Goal: Information Seeking & Learning: Learn about a topic

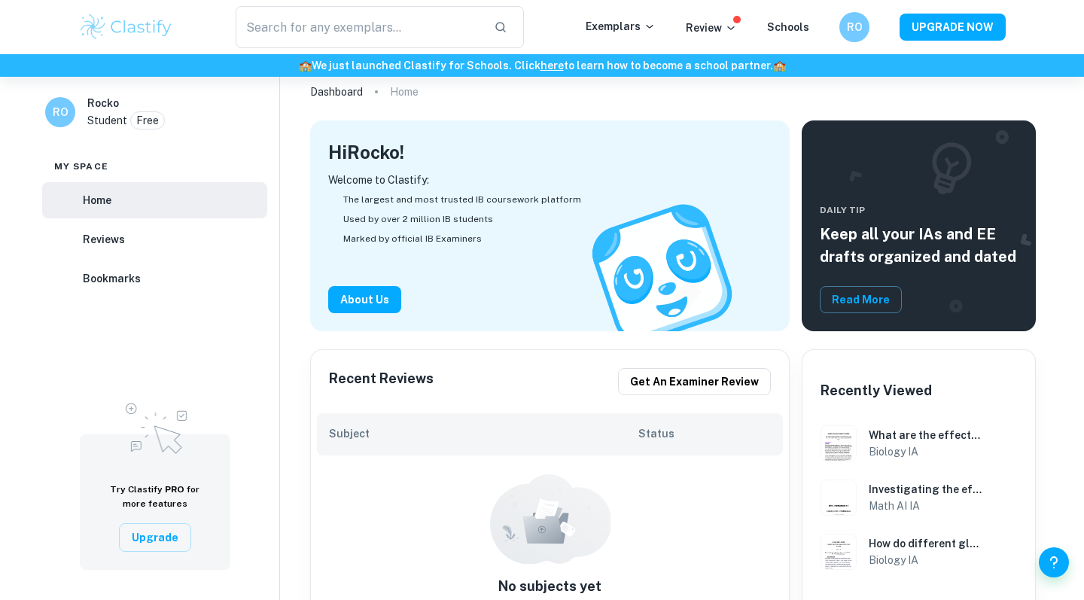
scroll to position [54, 0]
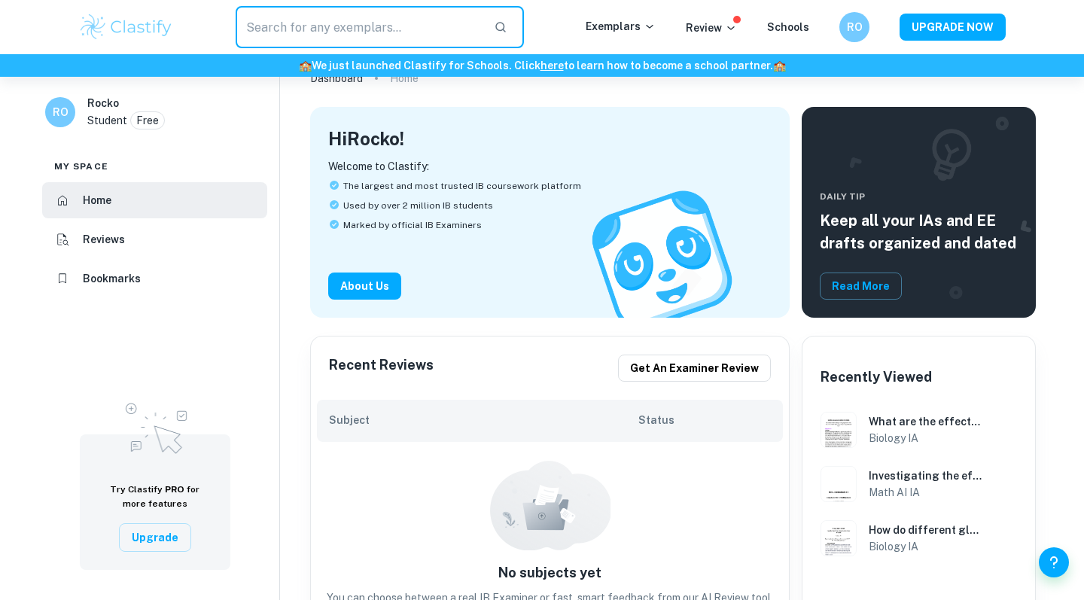
click at [451, 32] on input "text" at bounding box center [359, 27] width 246 height 42
type input "biology yeast"
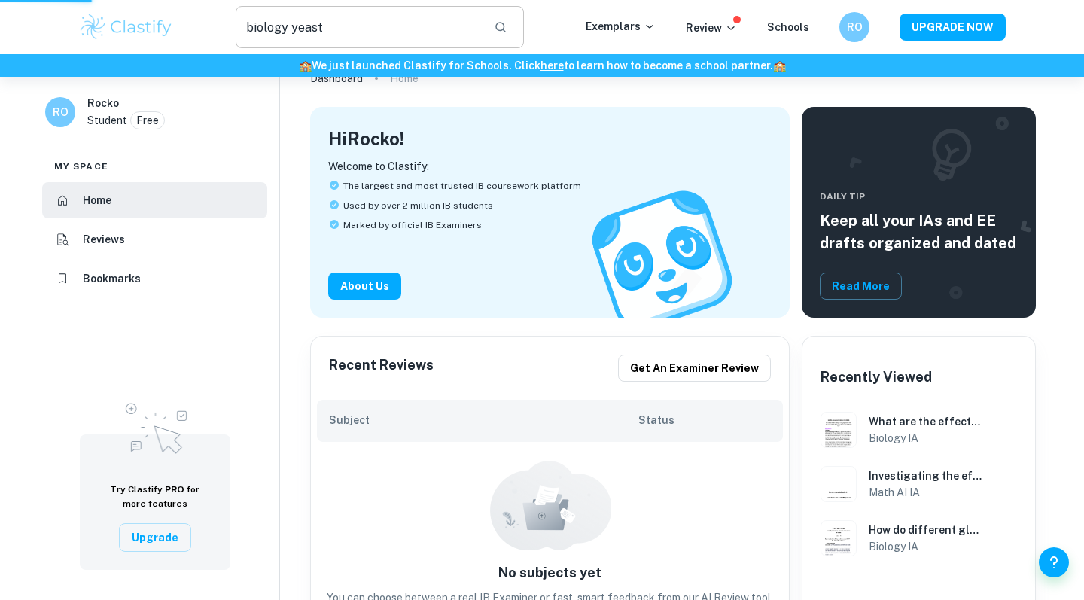
click at [507, 26] on icon "button" at bounding box center [501, 27] width 14 height 14
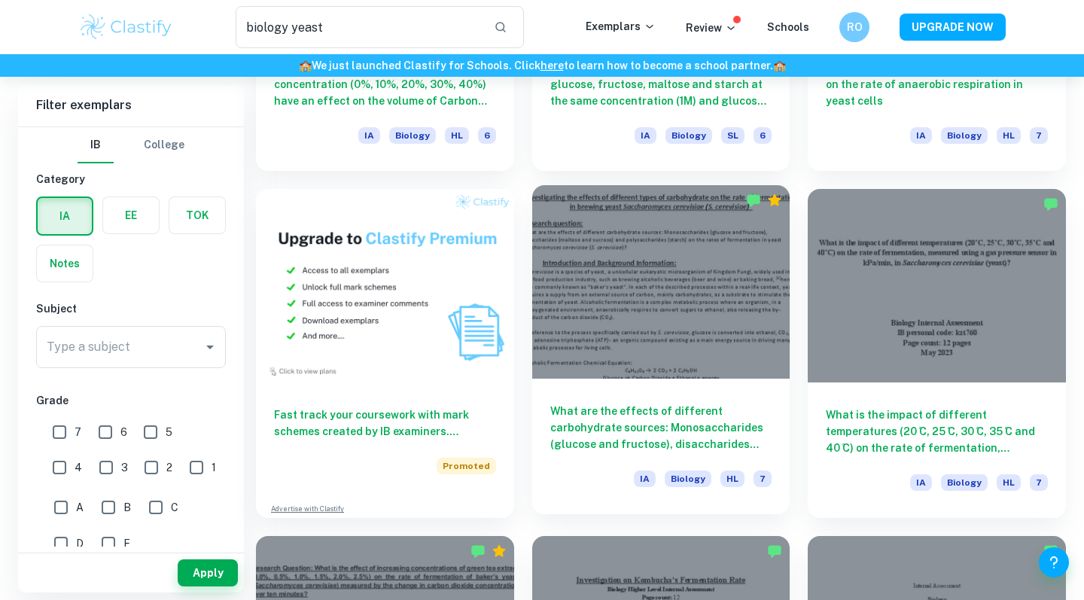
scroll to position [674, 0]
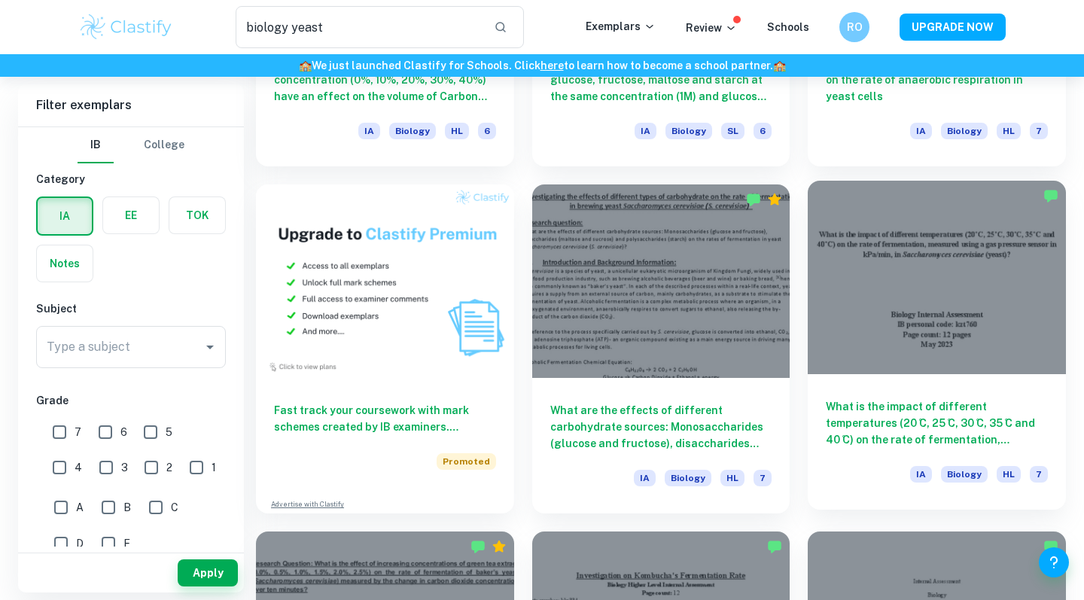
click at [856, 303] on div at bounding box center [937, 277] width 258 height 193
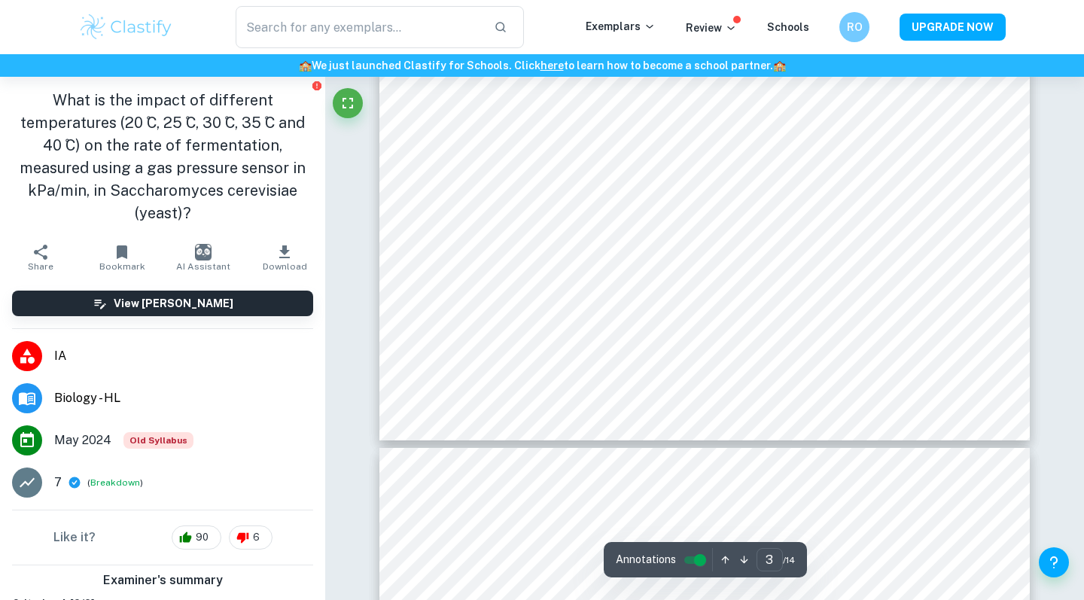
scroll to position [3165, 0]
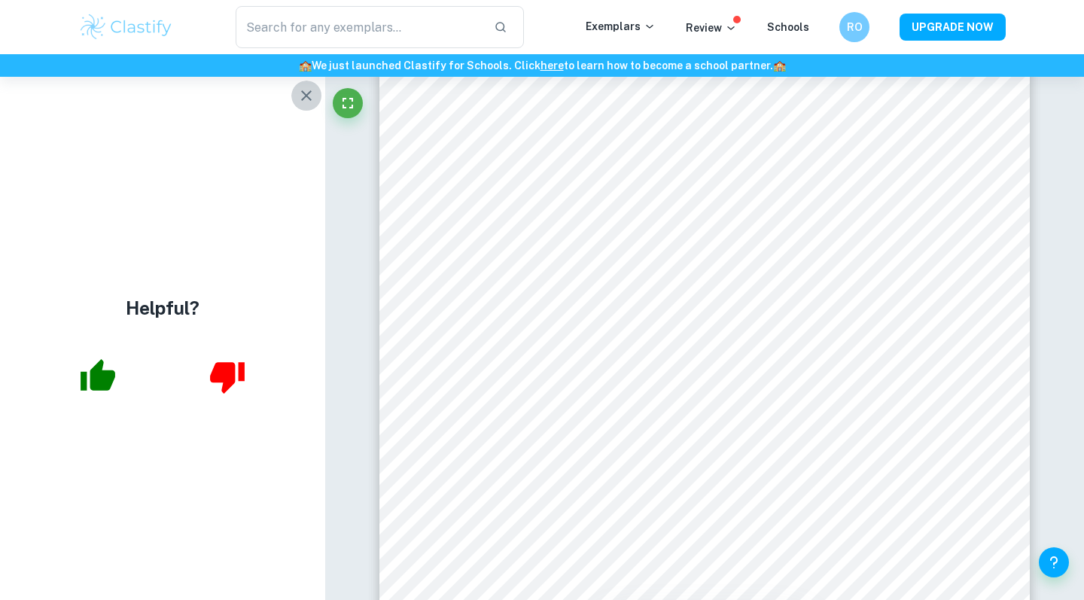
click at [307, 91] on icon "button" at bounding box center [306, 96] width 18 height 18
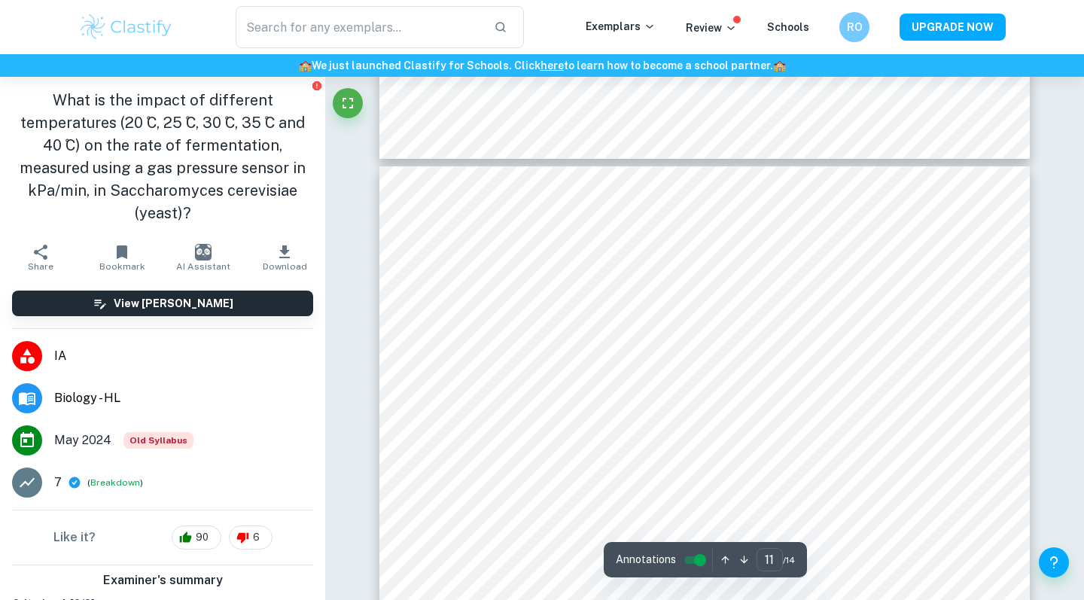
scroll to position [9499, 1]
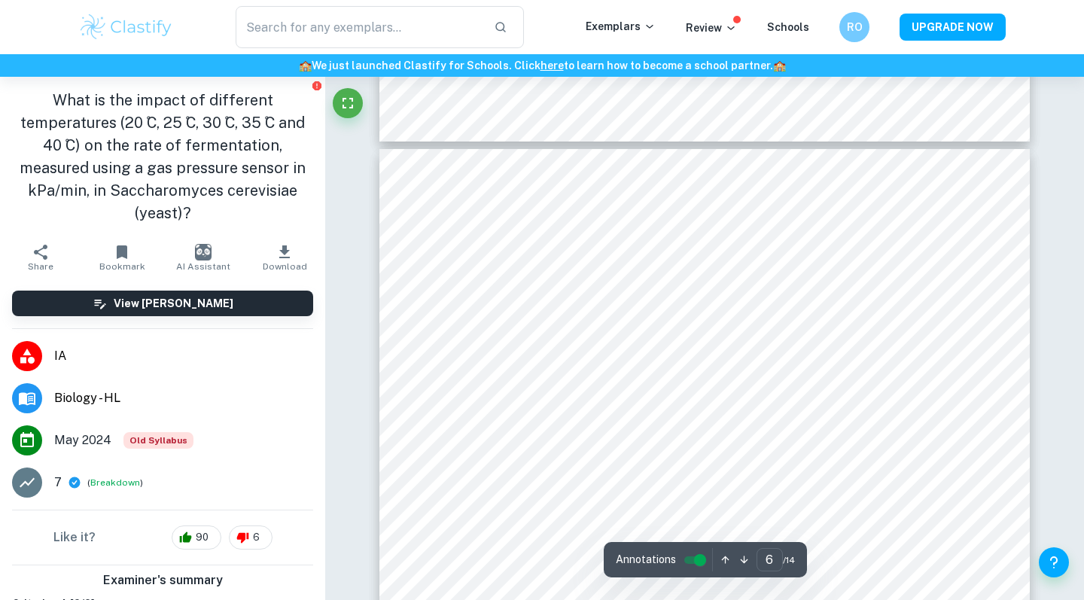
type input "5"
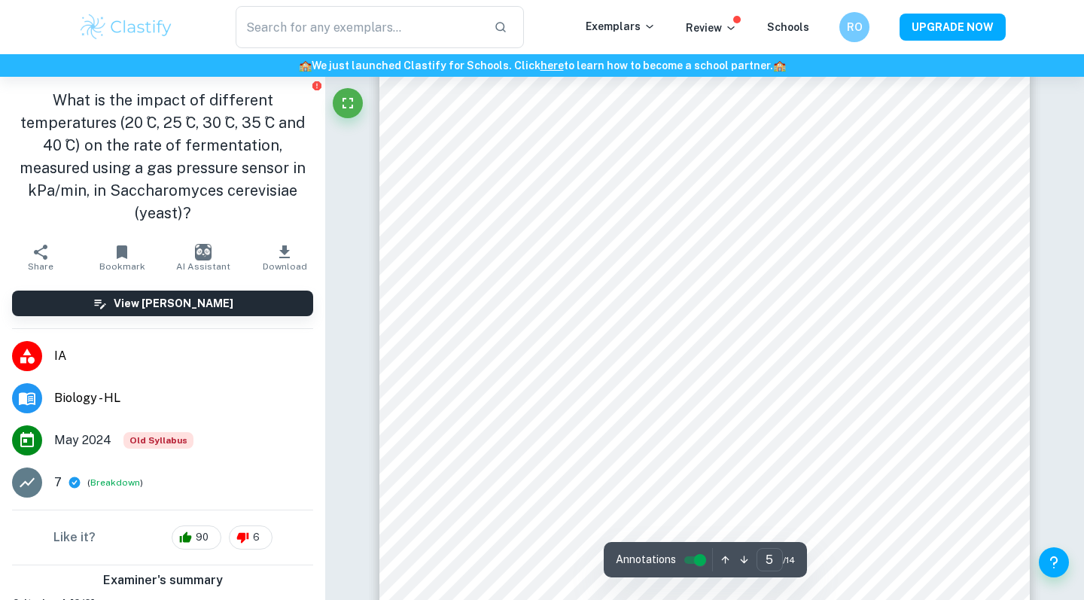
scroll to position [3947, 0]
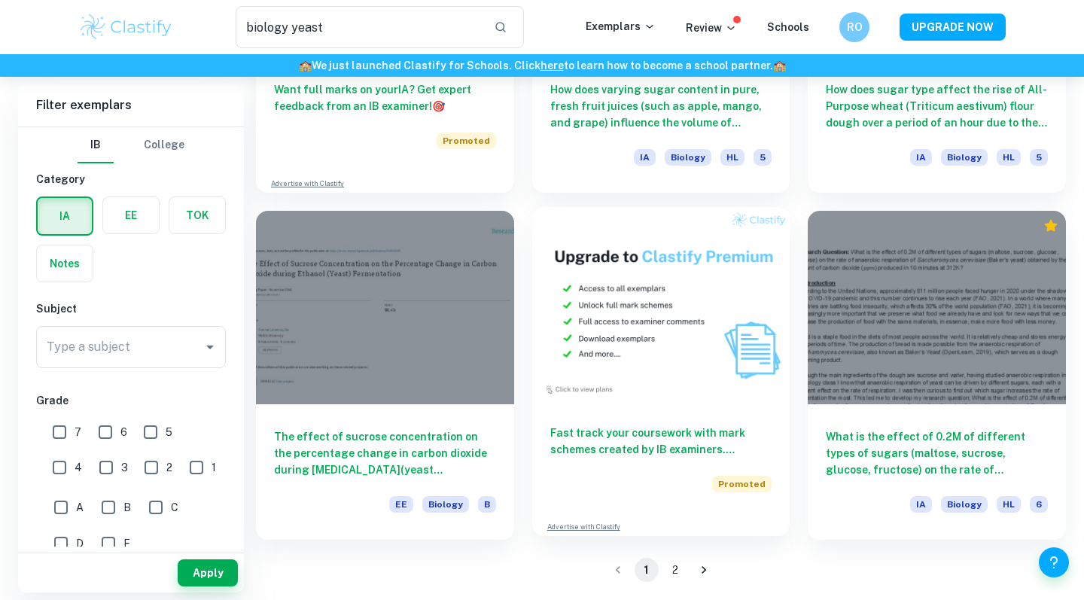
scroll to position [2382, 0]
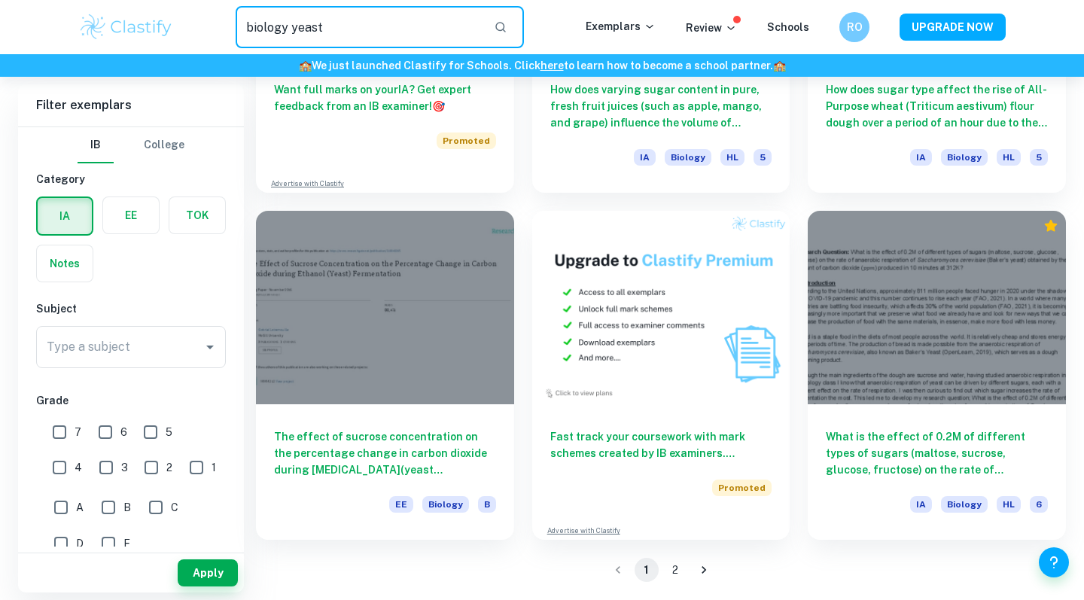
click at [294, 29] on input "biology yeast" at bounding box center [359, 27] width 246 height 42
type input "biology temperature yeast"
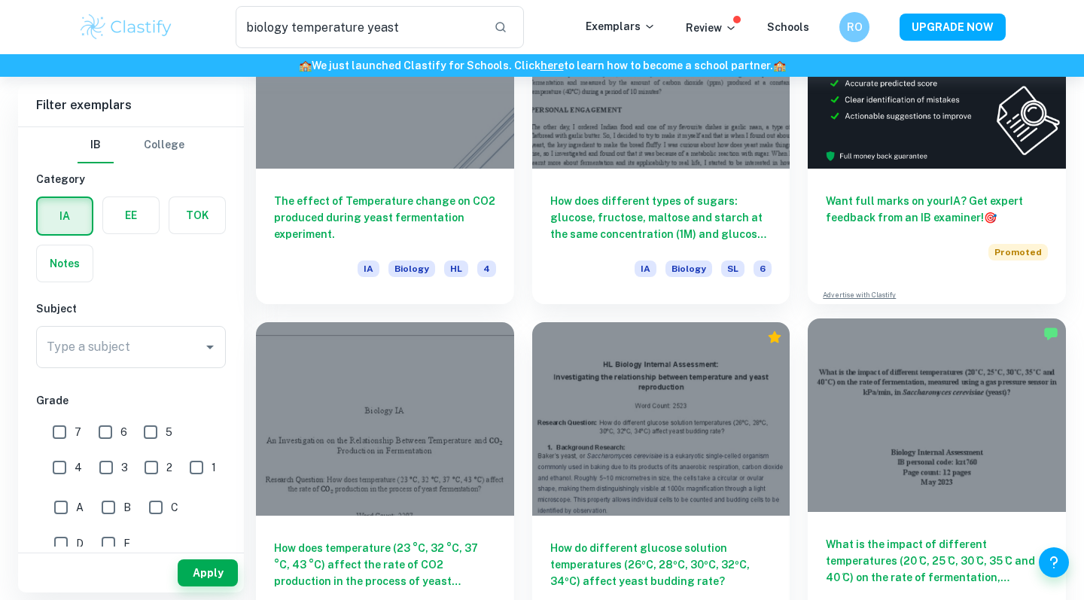
scroll to position [224, 0]
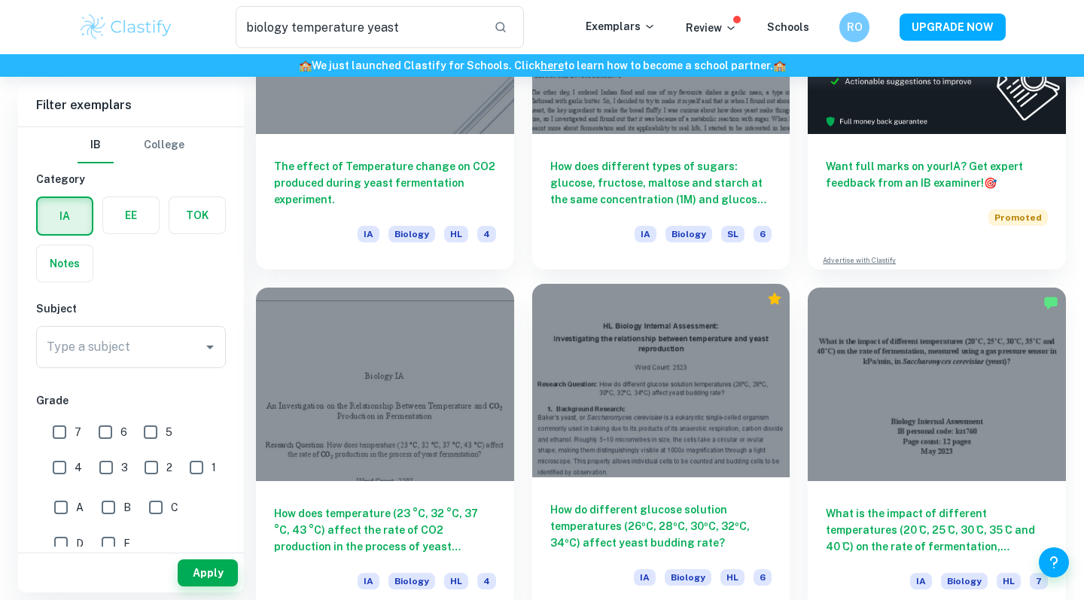
click at [665, 360] on div at bounding box center [661, 380] width 258 height 193
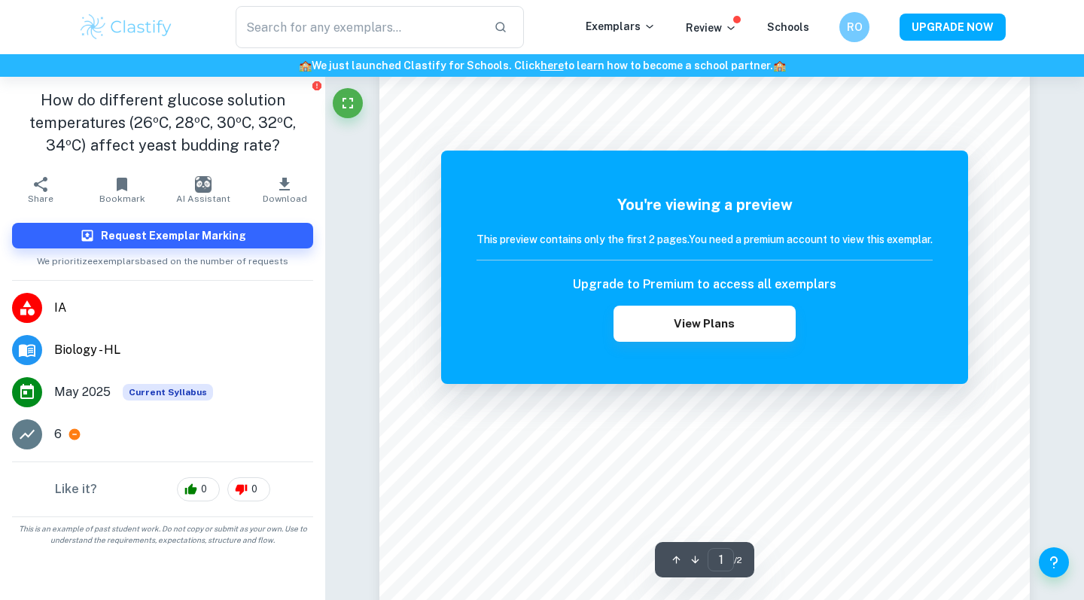
scroll to position [266, 0]
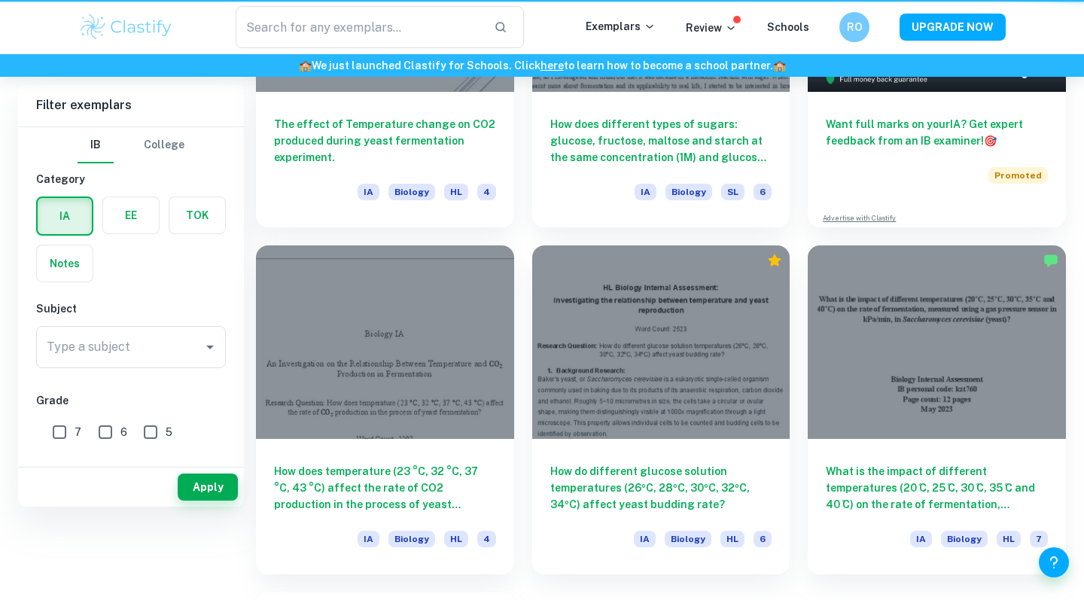
type input "biology temperature yeast"
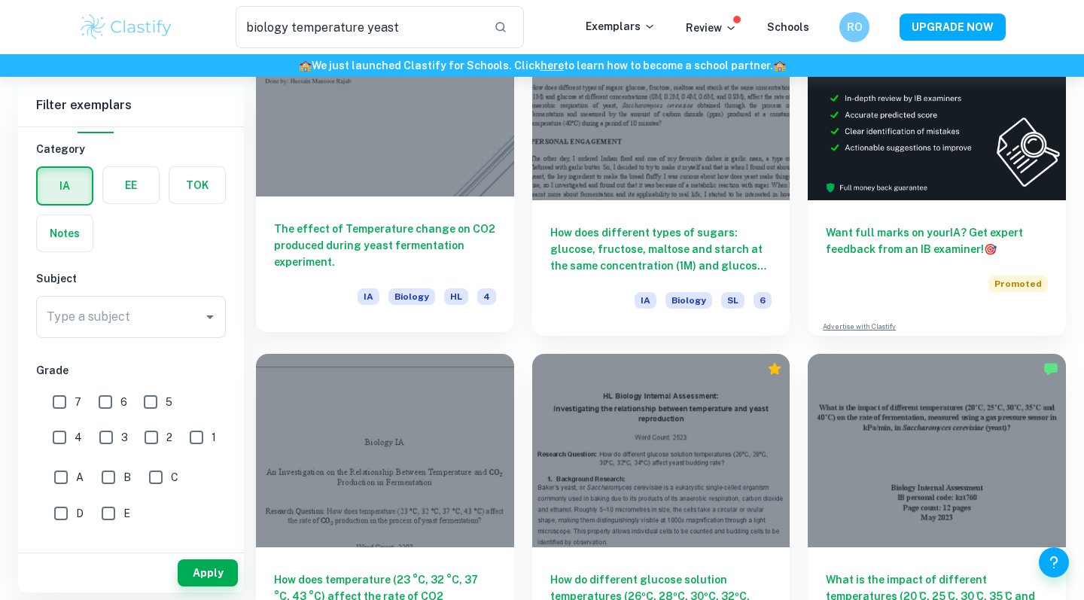
scroll to position [413, 0]
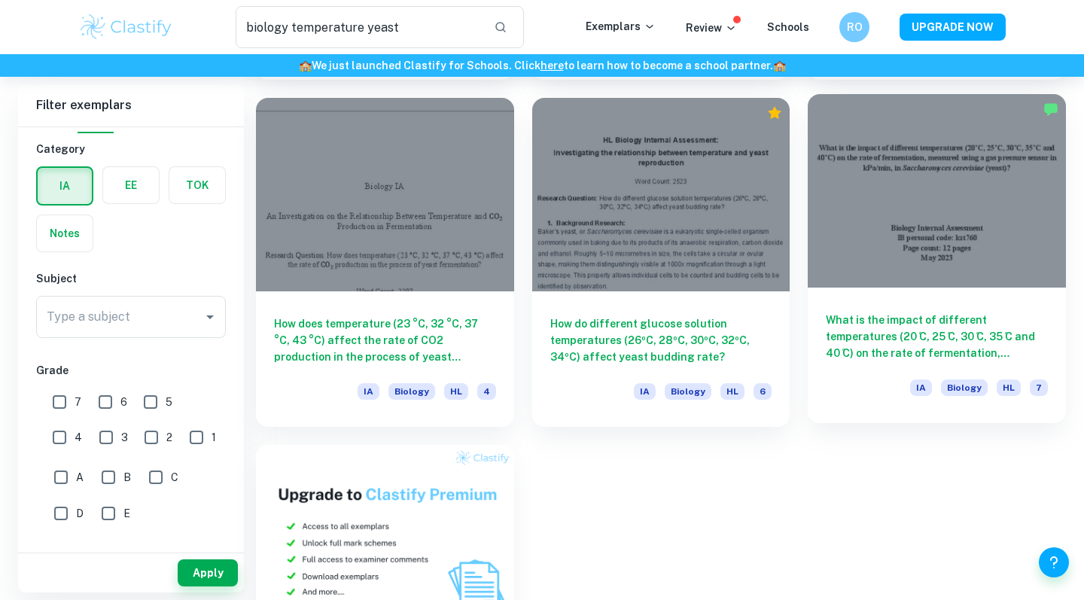
click at [837, 278] on div at bounding box center [937, 190] width 258 height 193
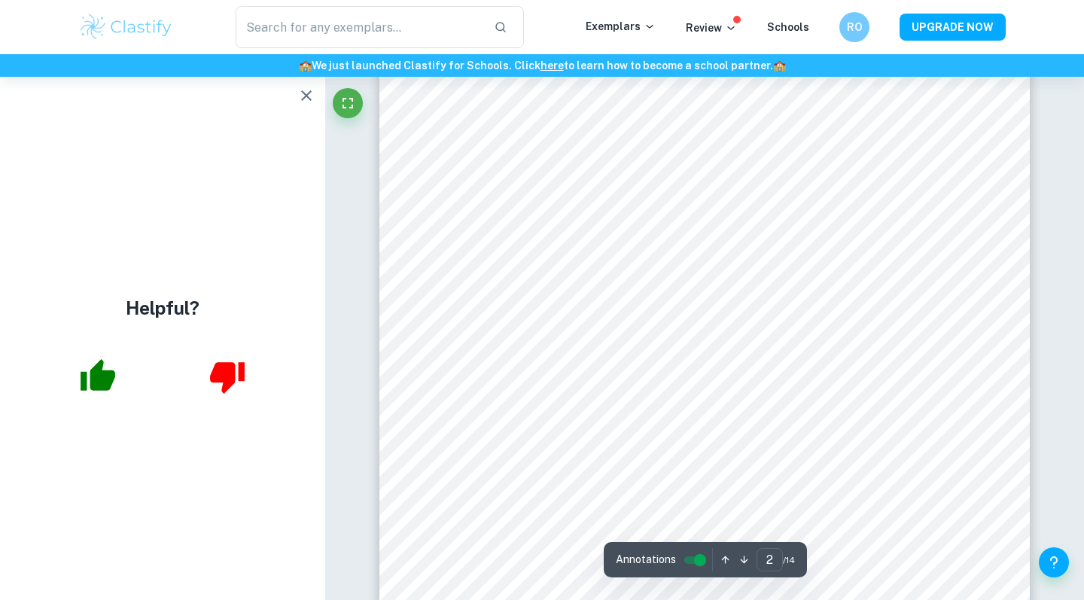
scroll to position [1138, 1]
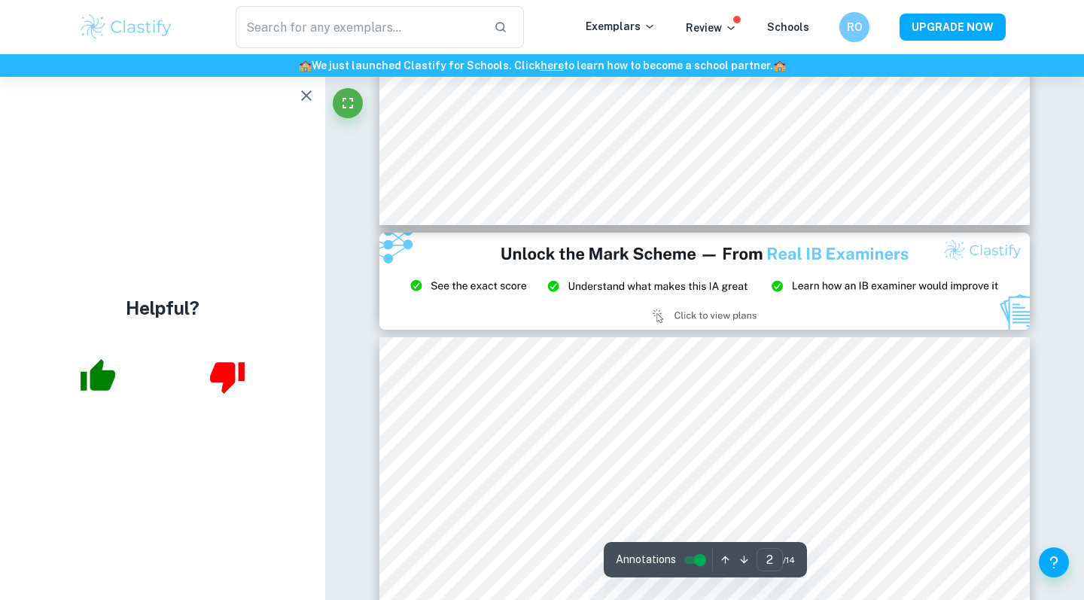
type input "3"
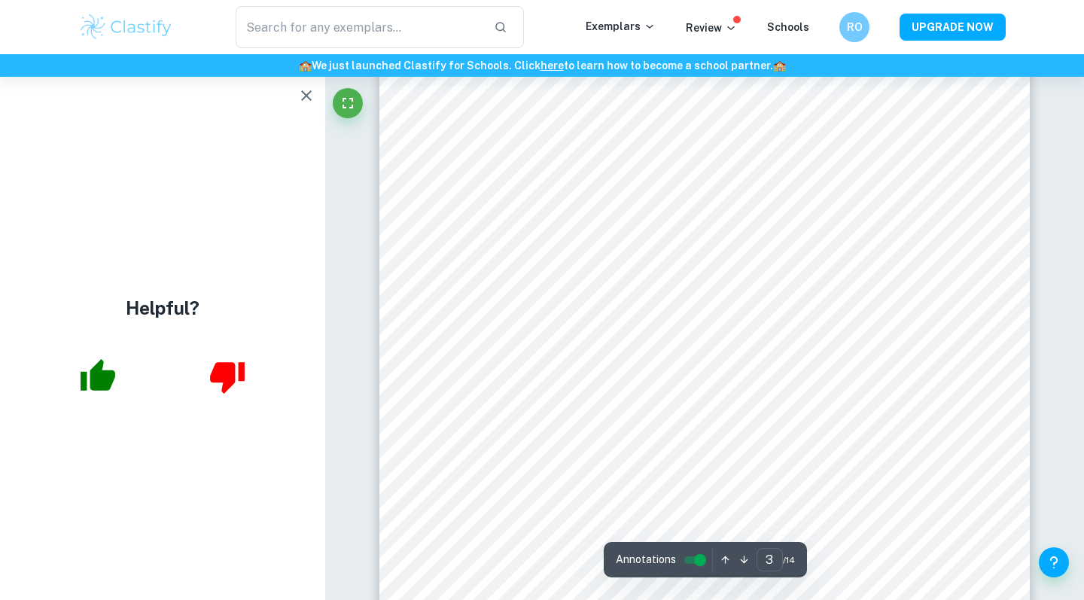
scroll to position [2456, 0]
